Goal: Contribute content: Contribute content

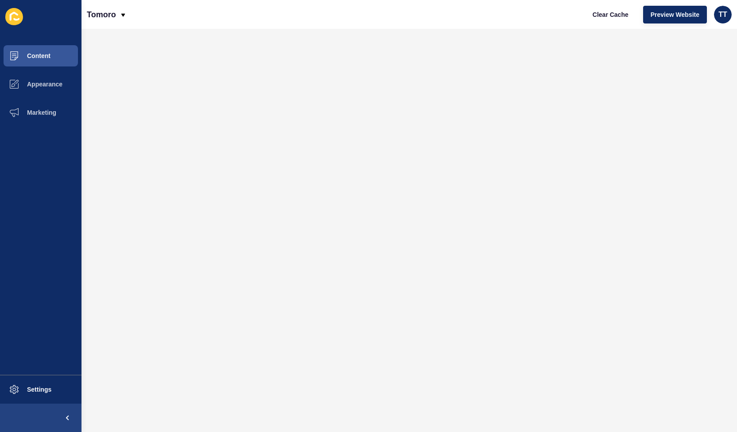
click at [243, 27] on div "Tomoro Clear Cache Preview Website TT" at bounding box center [408, 14] width 655 height 29
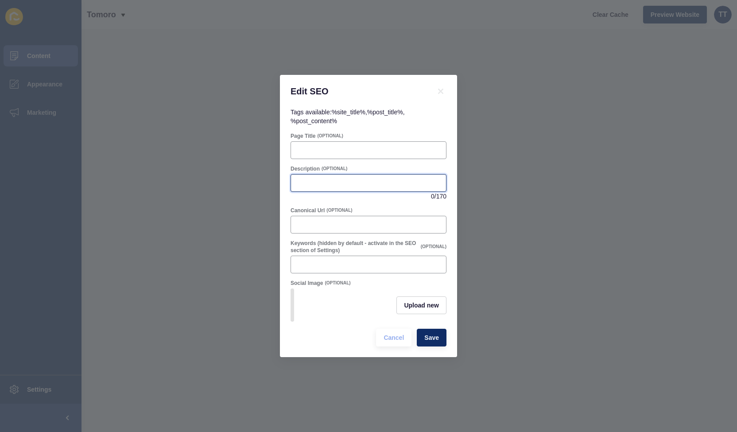
click at [319, 178] on input "Description" at bounding box center [368, 182] width 144 height 9
paste input "Learn key real estate terms explained clearly for buyers, sellers and investors…"
type input "Learn key real estate terms explained clearly for buyers, sellers and investors…"
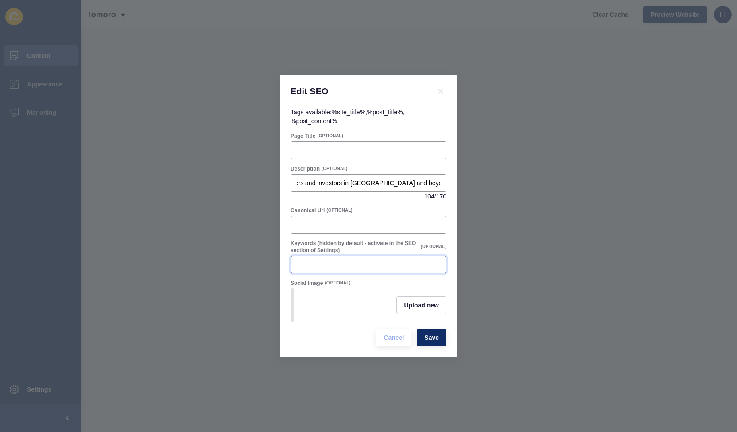
click at [331, 260] on input "Keywords (hidden by default - activate in the SEO section of Settings)" at bounding box center [368, 264] width 144 height 9
paste input "real estate terms, property glossary, [GEOGRAPHIC_DATA] real estate, buying pro…"
type input "real estate terms, property glossary, [GEOGRAPHIC_DATA] real estate, buying pro…"
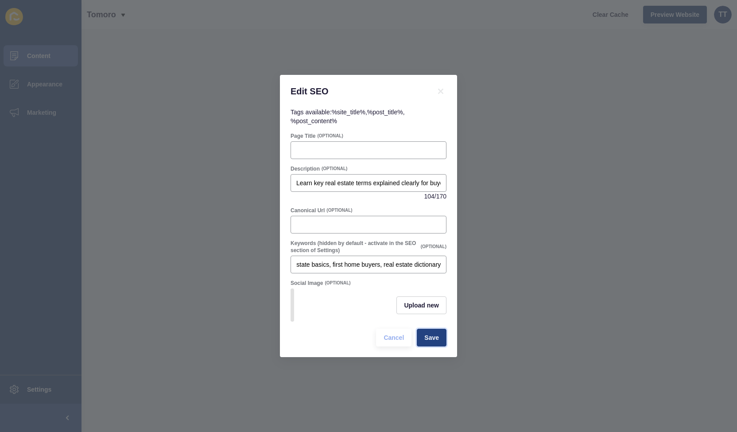
click at [437, 342] on span "Save" at bounding box center [431, 337] width 15 height 9
click at [426, 299] on button "Upload new" at bounding box center [421, 305] width 50 height 18
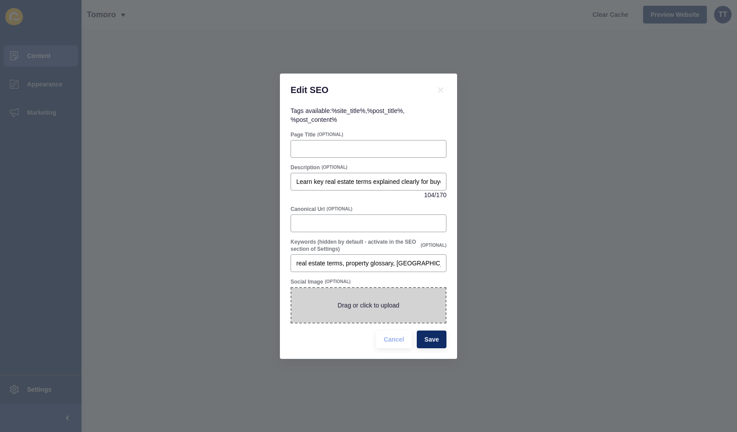
click at [364, 312] on span at bounding box center [368, 305] width 154 height 35
click at [291, 288] on input "Drag or click to upload" at bounding box center [291, 288] width 0 height 0
click at [392, 305] on span at bounding box center [368, 305] width 154 height 35
click at [291, 288] on input "Drag or click to upload" at bounding box center [291, 288] width 0 height 0
click at [392, 341] on span "Cancel" at bounding box center [394, 339] width 20 height 9
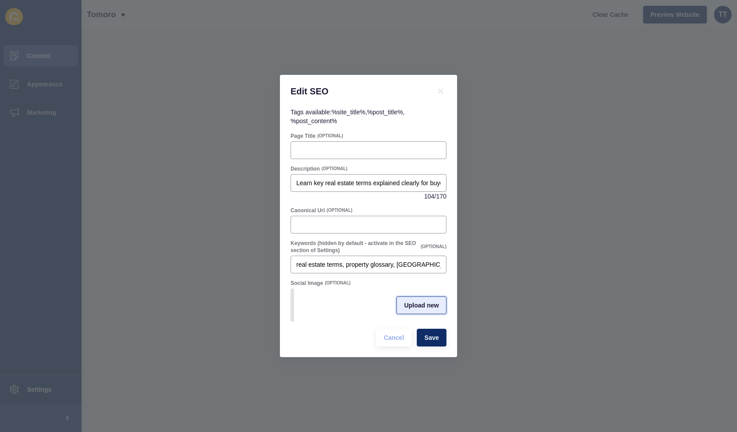
click at [425, 305] on span "Upload new" at bounding box center [421, 305] width 35 height 9
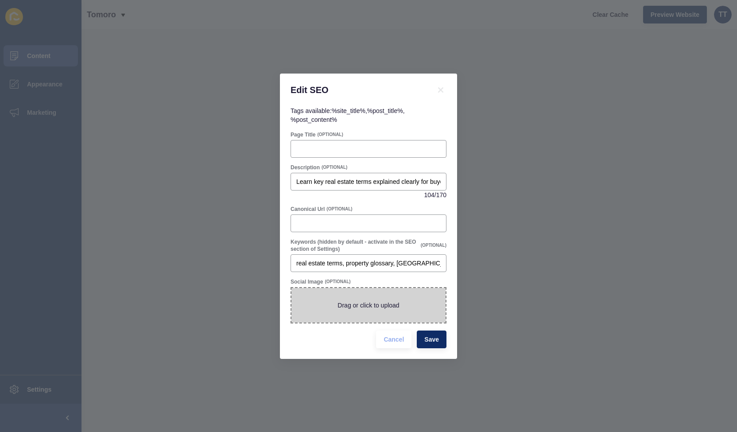
click at [383, 300] on span at bounding box center [368, 305] width 154 height 35
click at [291, 288] on input "Drag or click to upload" at bounding box center [291, 288] width 0 height 0
type input "C:\fakepath\real estate terms.jpg"
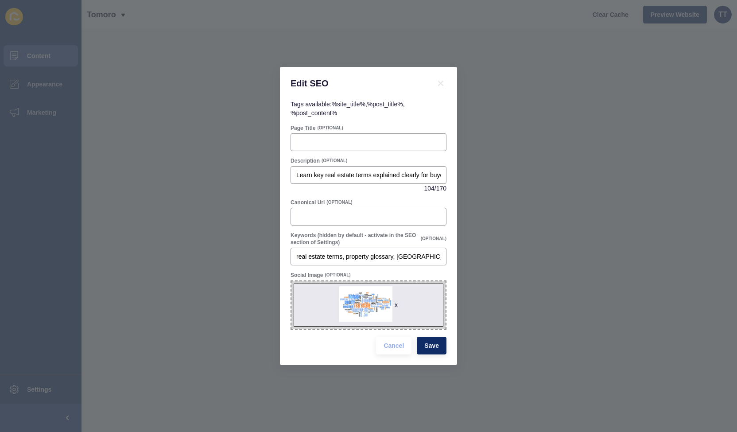
click at [432, 356] on div "Cancel Save" at bounding box center [411, 345] width 76 height 23
click at [433, 345] on span "Save" at bounding box center [431, 345] width 15 height 9
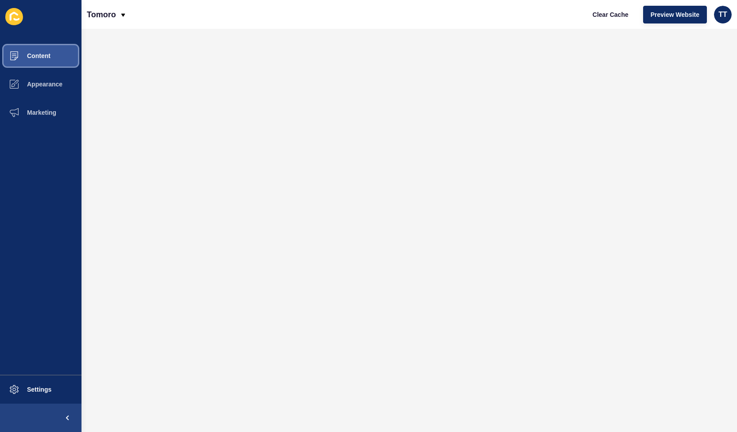
click at [28, 55] on span "Content" at bounding box center [25, 55] width 52 height 7
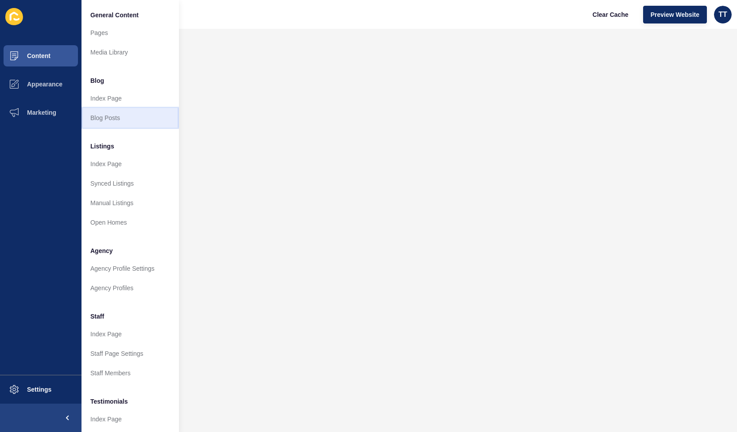
click at [105, 115] on link "Blog Posts" at bounding box center [129, 117] width 97 height 19
